Goal: Navigation & Orientation: Find specific page/section

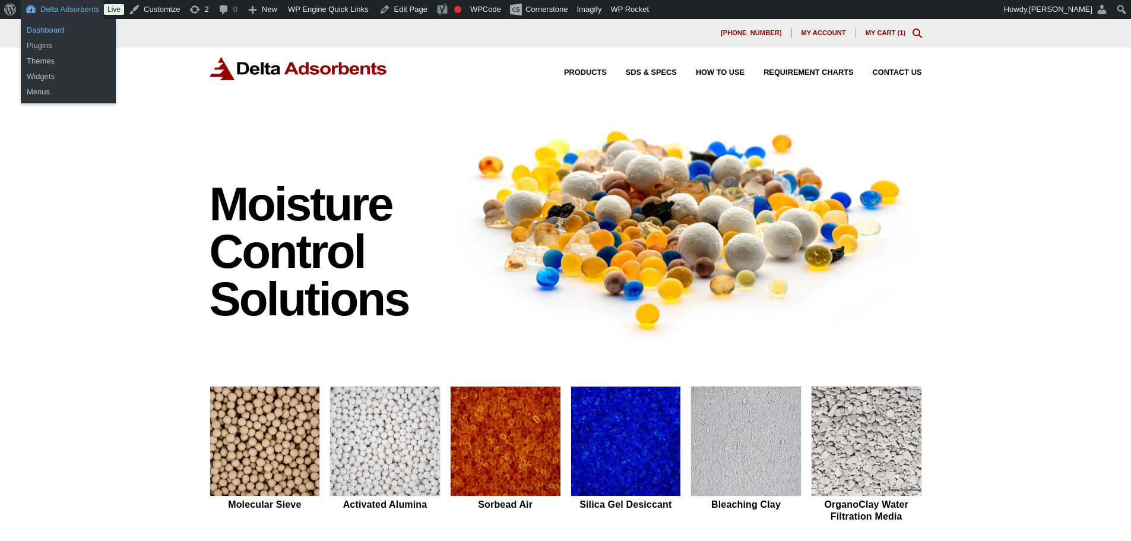
click at [66, 31] on link "Dashboard" at bounding box center [68, 30] width 95 height 15
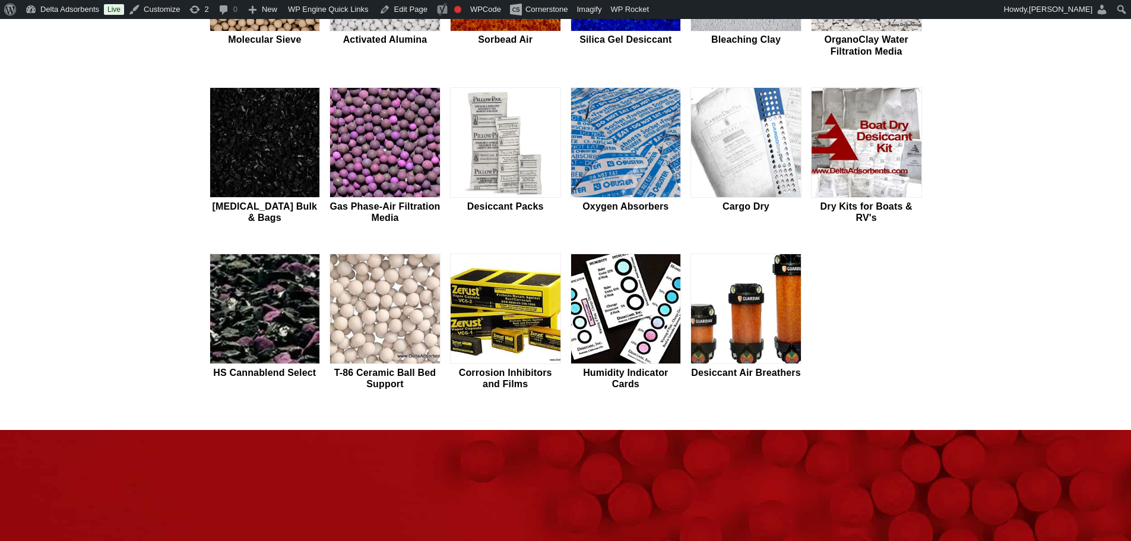
scroll to position [475, 0]
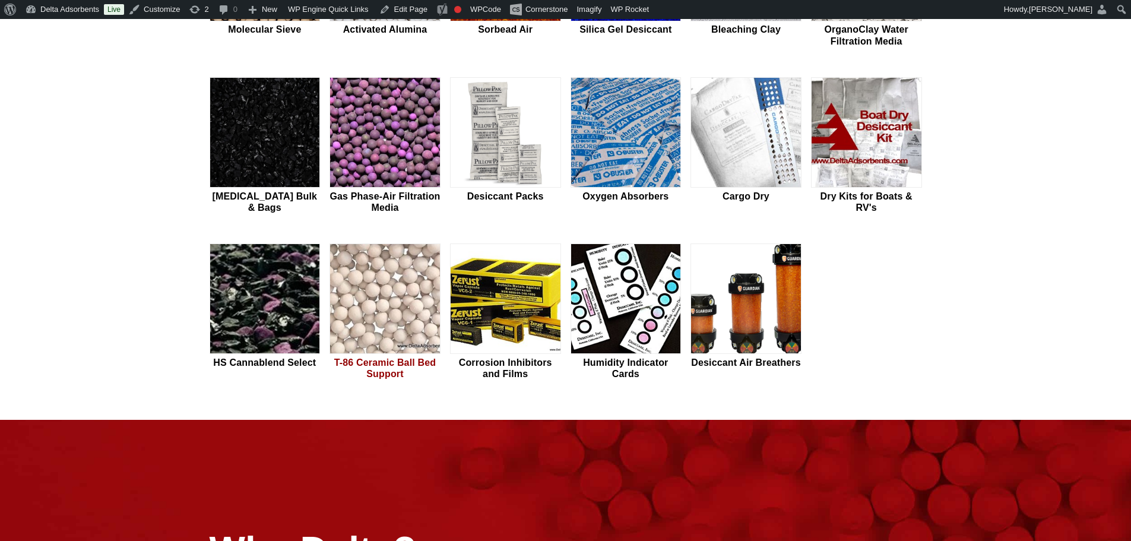
click at [374, 285] on img at bounding box center [385, 299] width 110 height 110
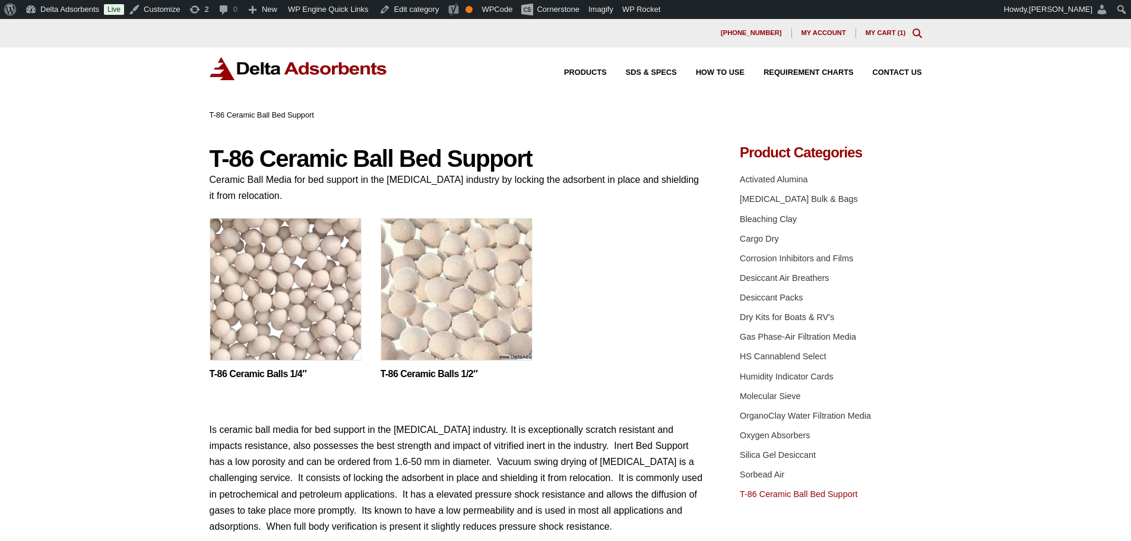
click at [478, 337] on img at bounding box center [456, 292] width 152 height 148
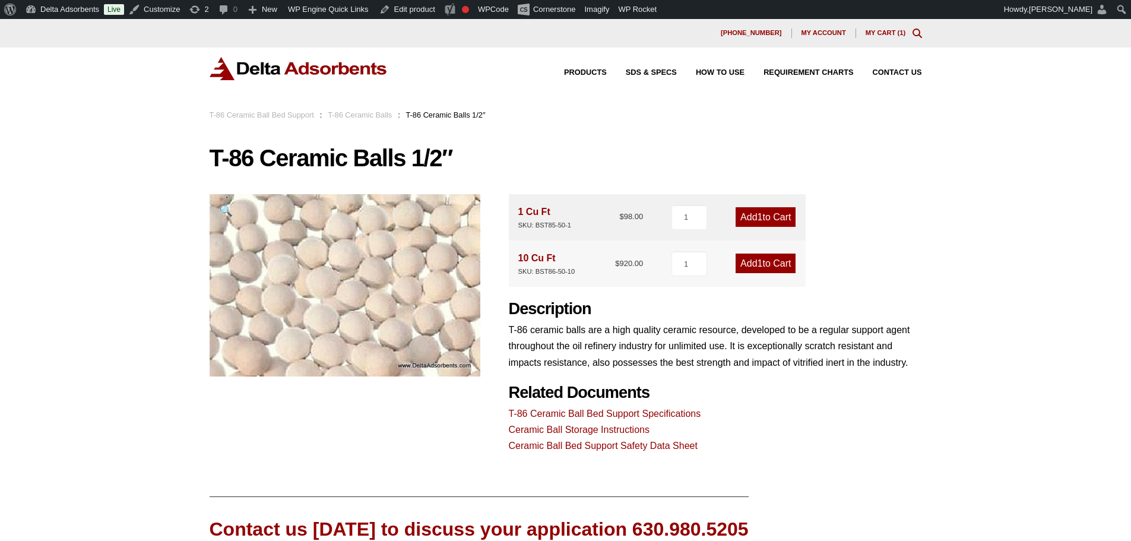
click at [308, 71] on img at bounding box center [299, 68] width 178 height 23
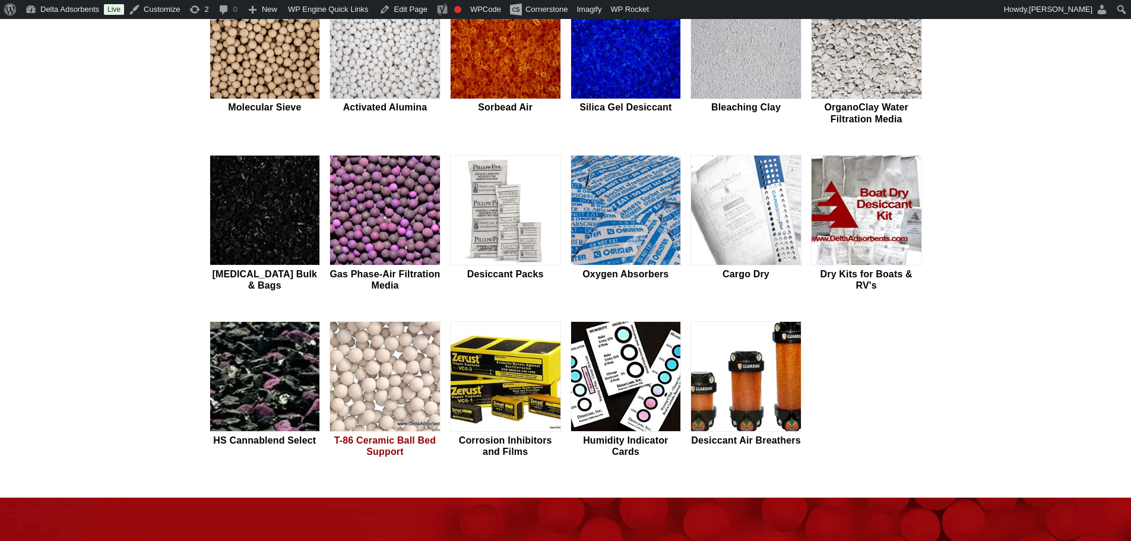
scroll to position [435, 0]
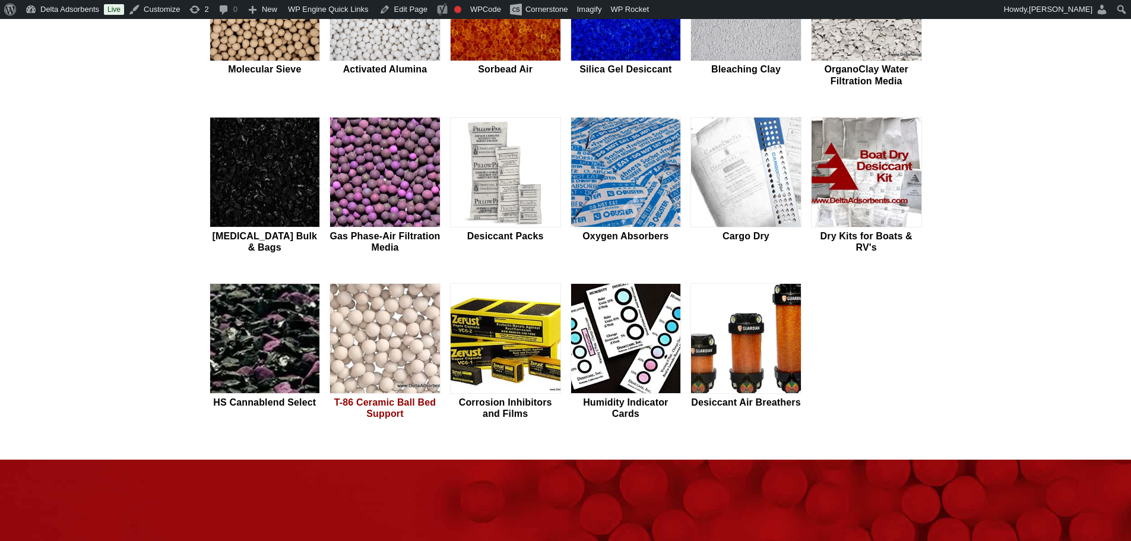
click at [386, 366] on img at bounding box center [385, 339] width 110 height 110
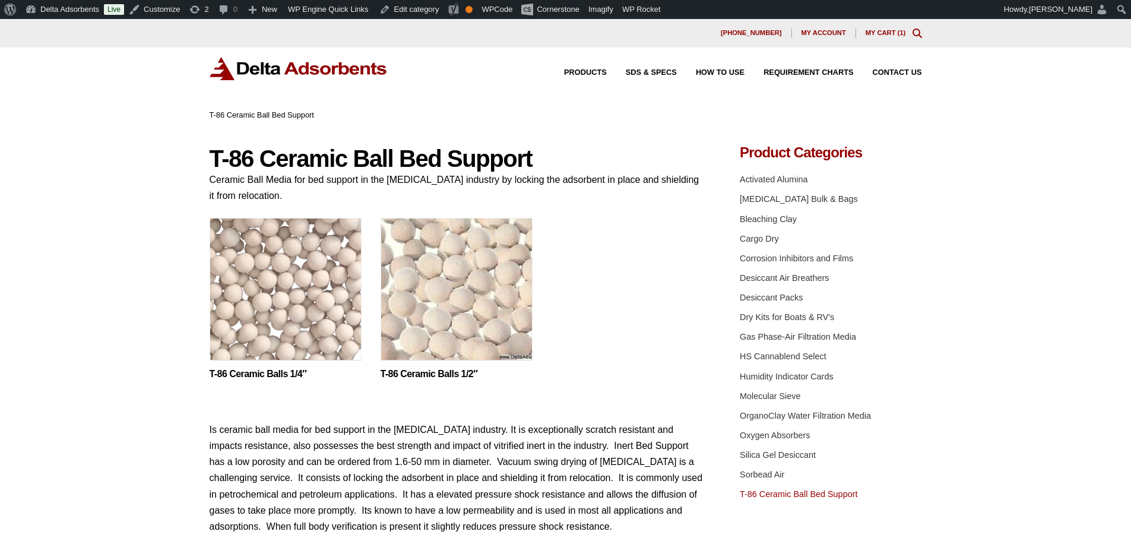
click at [411, 350] on img at bounding box center [456, 292] width 152 height 148
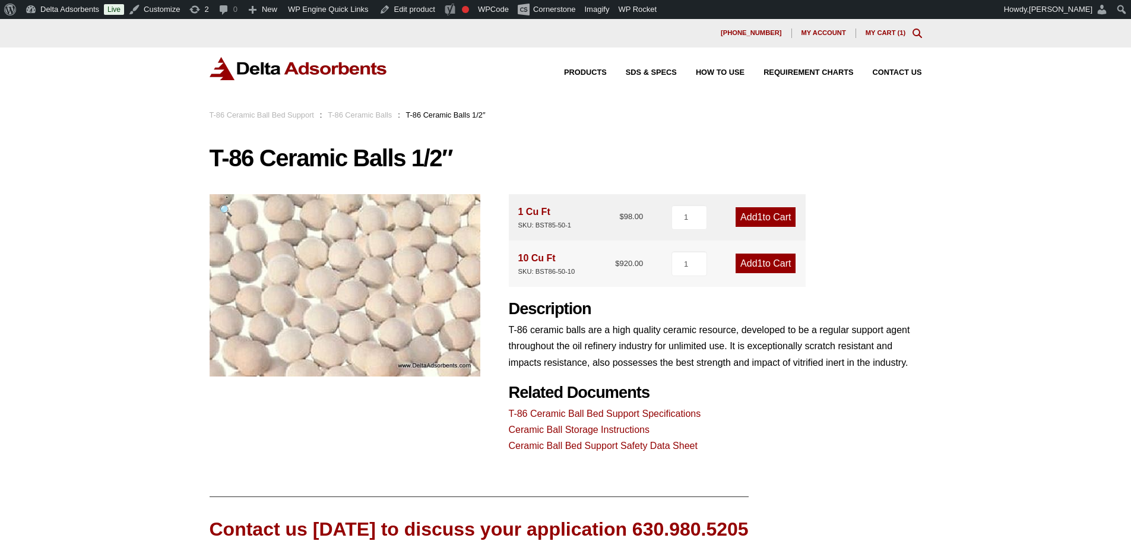
click at [286, 63] on img at bounding box center [299, 68] width 178 height 23
